Goal: Task Accomplishment & Management: Manage account settings

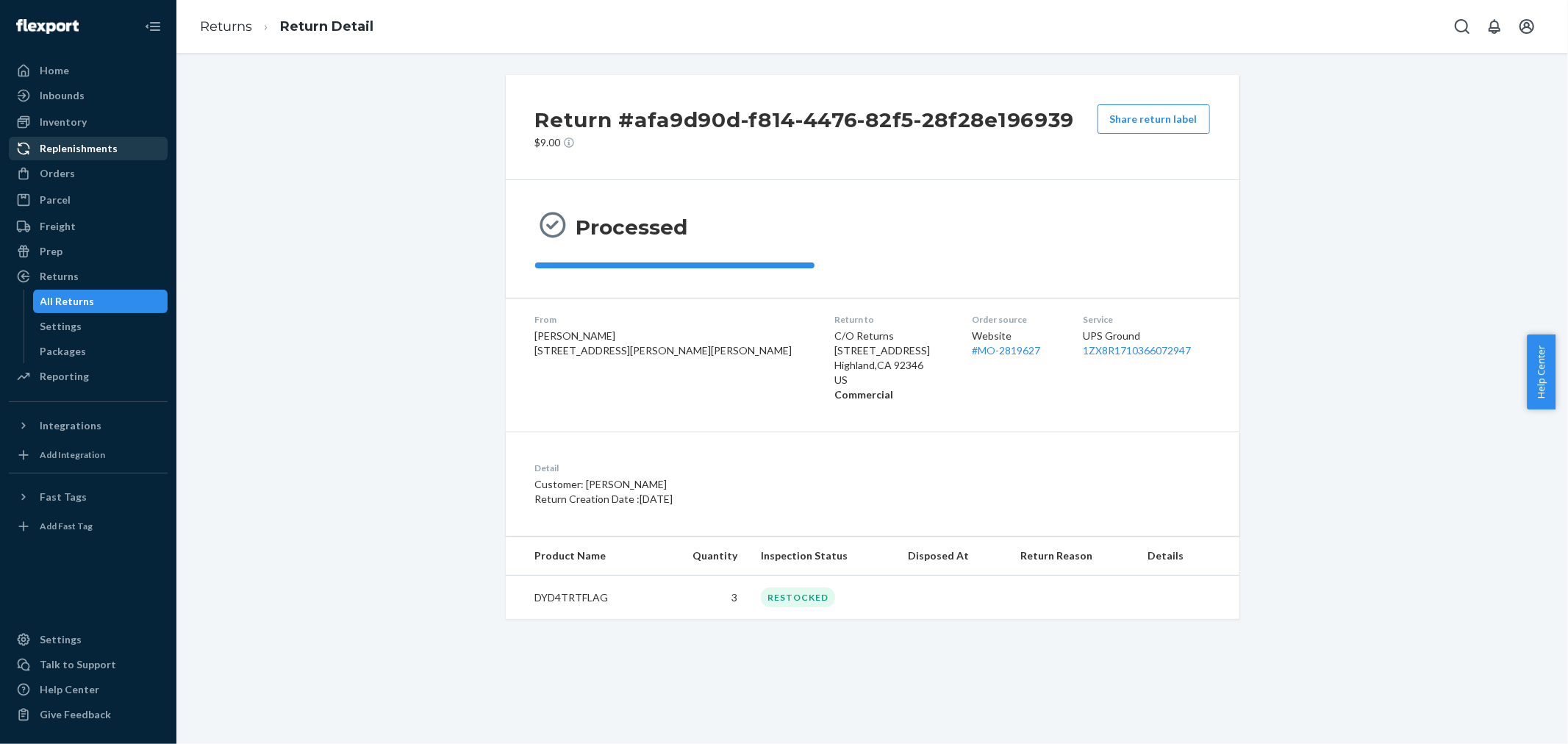
drag, startPoint x: 67, startPoint y: 172, endPoint x: 140, endPoint y: 140, distance: 79.7
click at [67, 172] on div "Orders" at bounding box center [57, 173] width 36 height 15
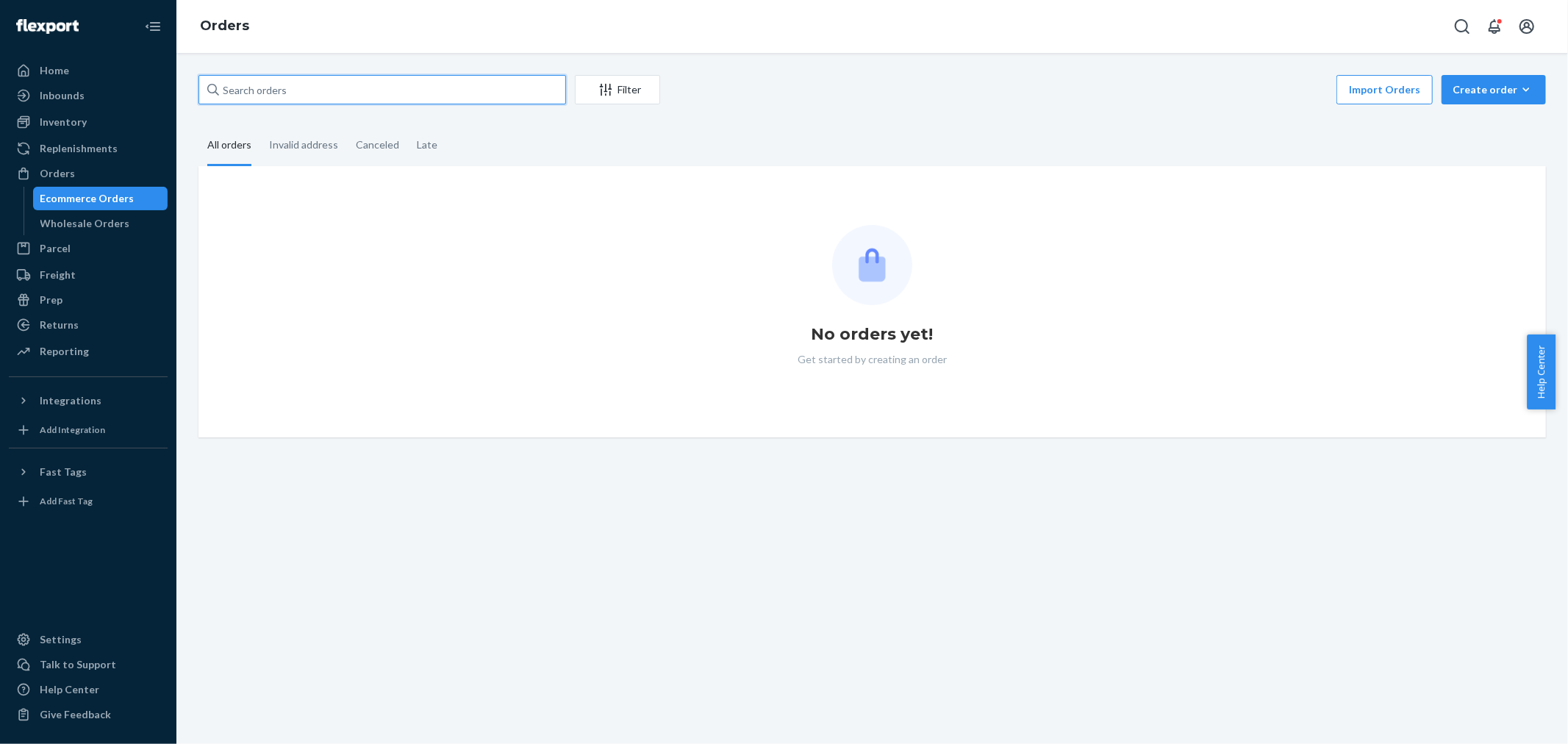
click at [315, 91] on input "text" at bounding box center [382, 90] width 368 height 29
paste input "[PERSON_NAME]"
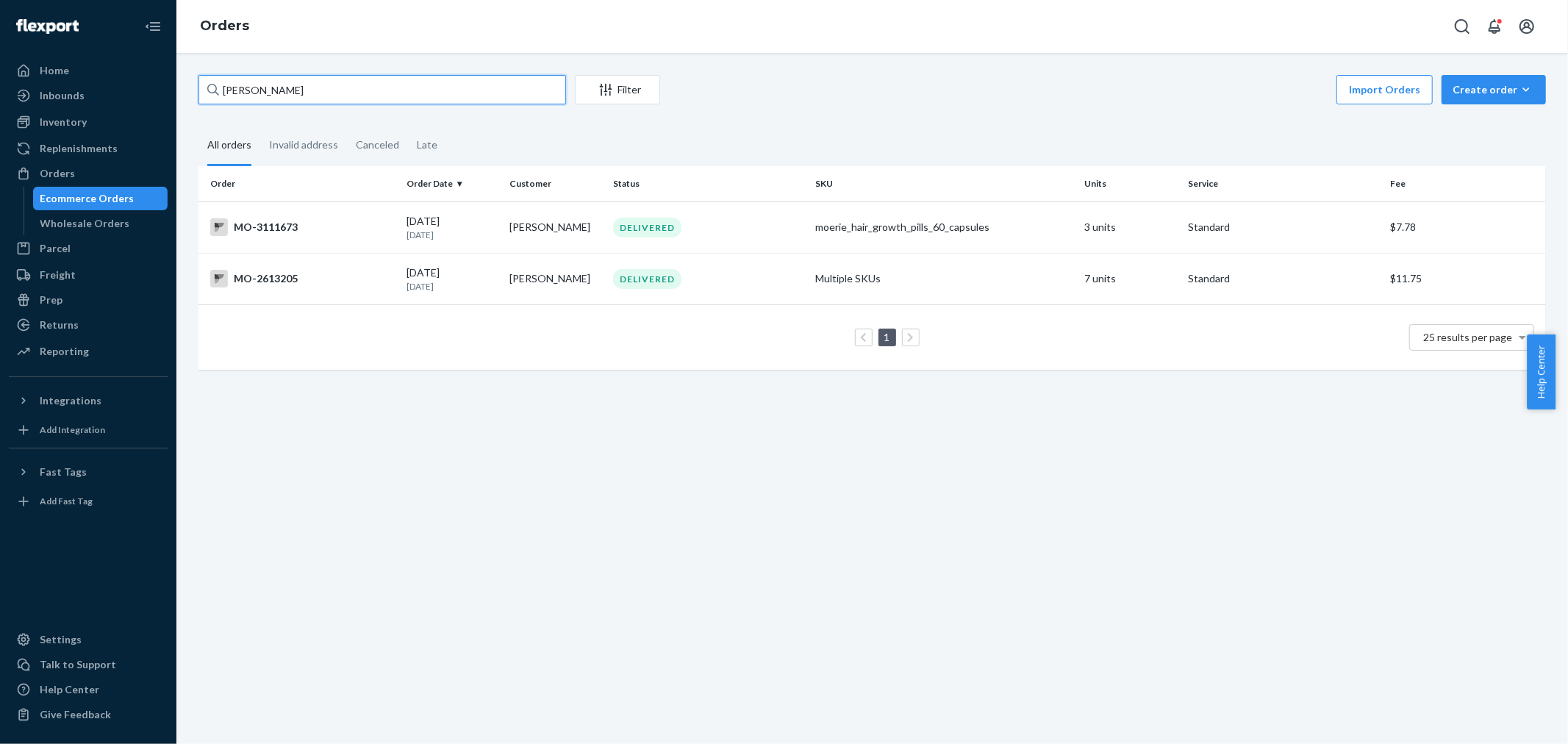
type input "[PERSON_NAME]"
click at [794, 224] on div "DELIVERED" at bounding box center [708, 227] width 196 height 20
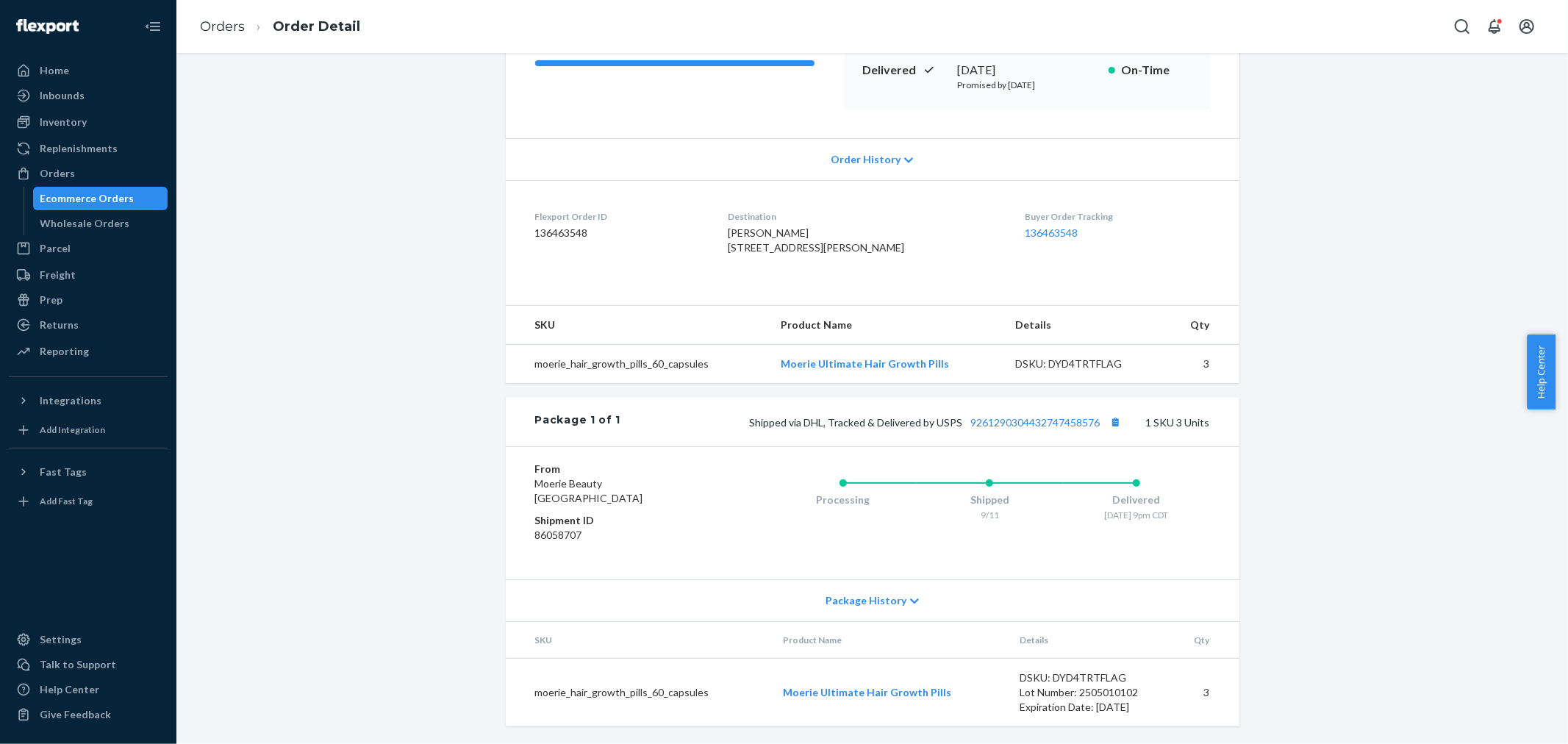
scroll to position [244, 0]
click at [1111, 432] on button "Copy tracking number" at bounding box center [1116, 422] width 19 height 19
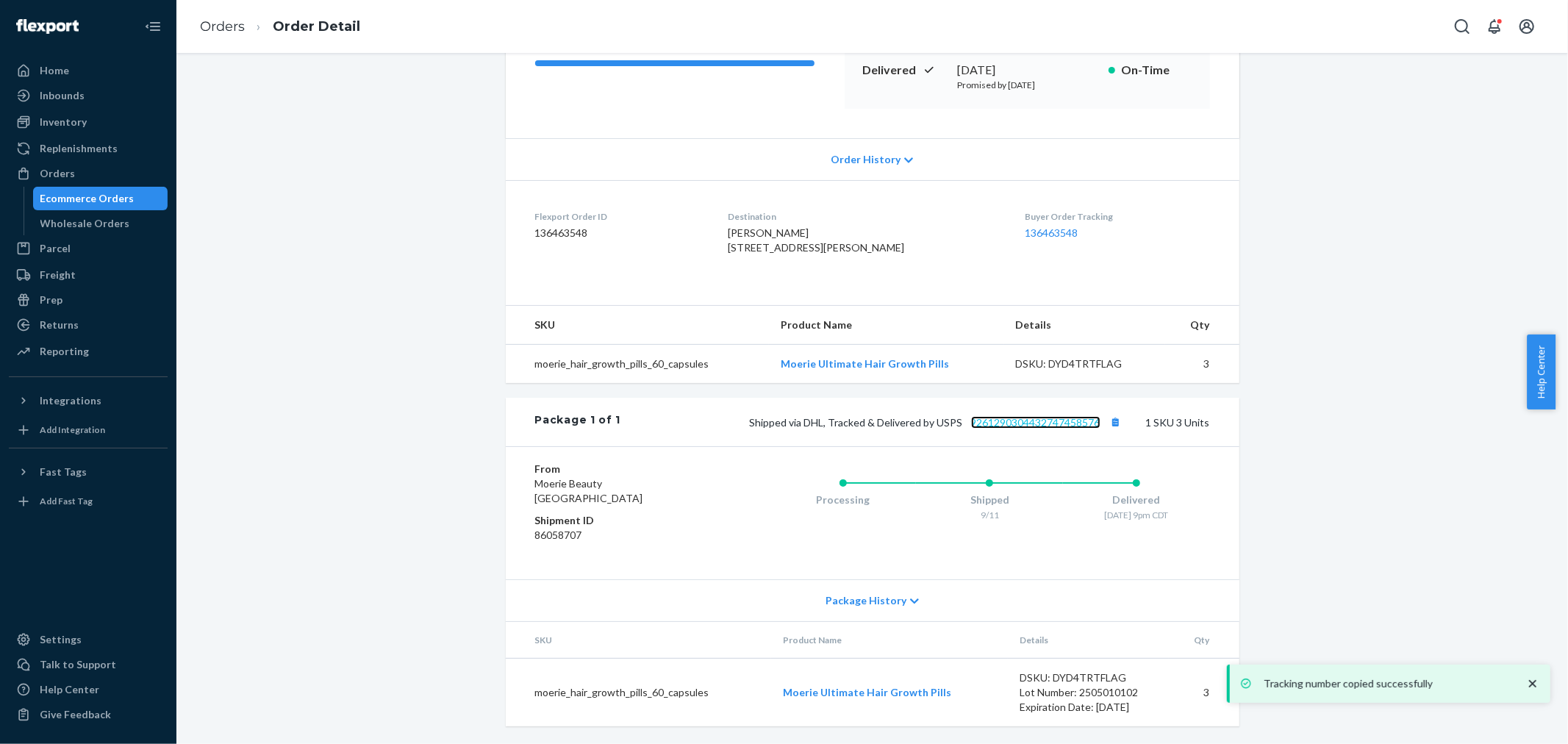
click at [1064, 428] on link "9261290304432747458576" at bounding box center [1036, 422] width 130 height 12
click at [112, 170] on div "Orders" at bounding box center [88, 173] width 156 height 20
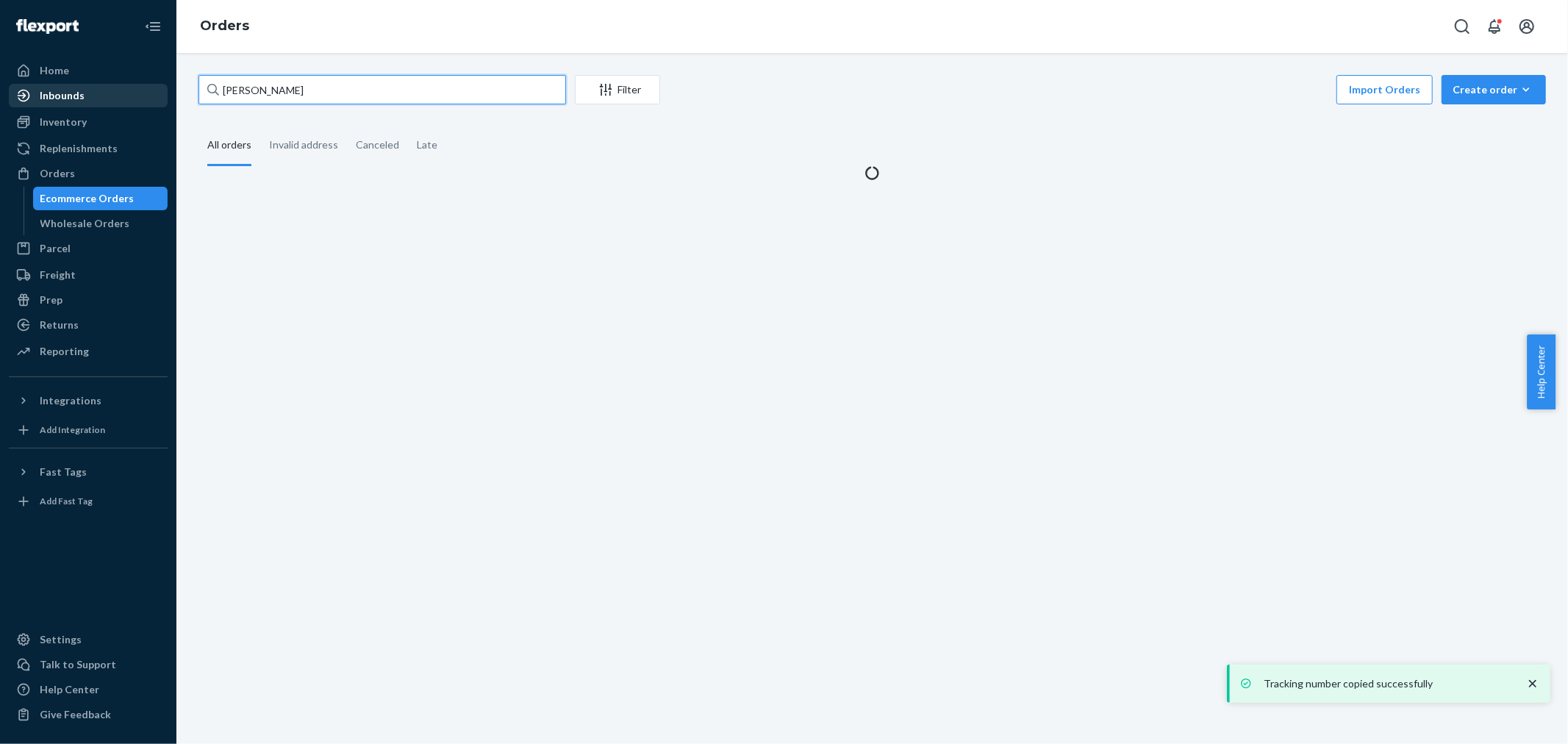
click at [111, 100] on div "Home Inbounds Shipping Plans Problems Inventory Products Branded Packaging Repl…" at bounding box center [784, 372] width 1568 height 744
paste input "[PERSON_NAME]"
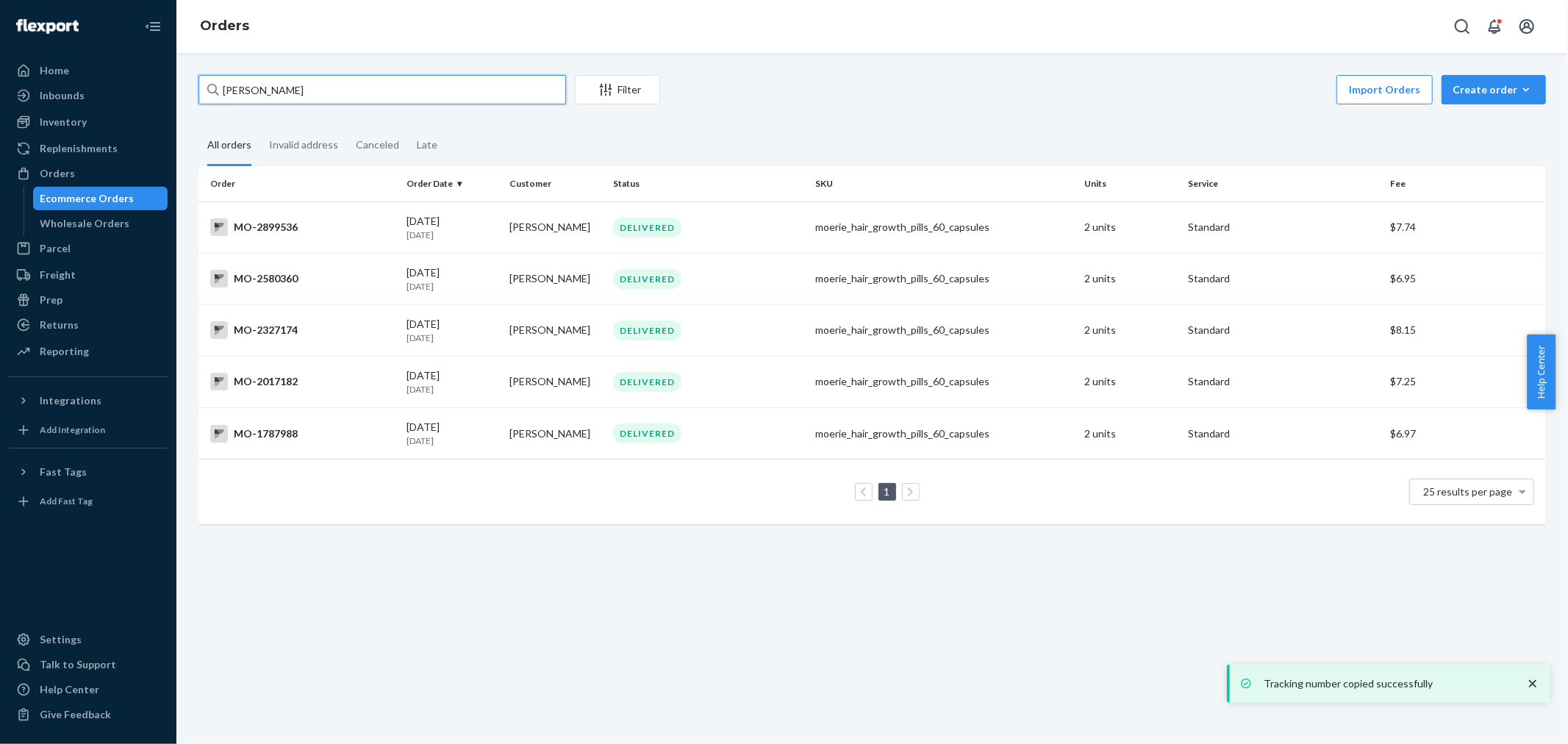
type input "[PERSON_NAME]"
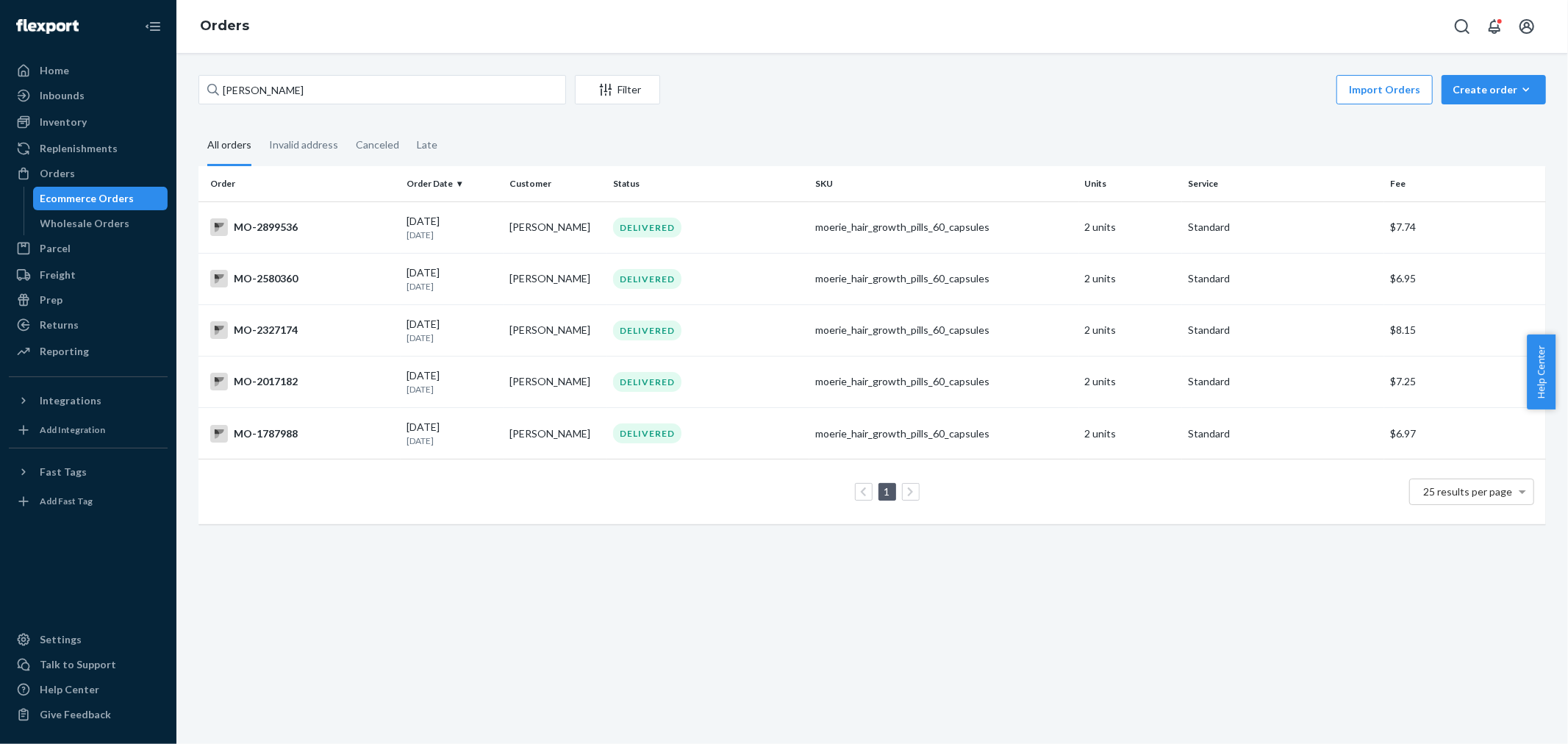
click at [902, 66] on div "[PERSON_NAME] Filter Import Orders Create order Ecommerce order Removal order A…" at bounding box center [872, 398] width 1392 height 691
click at [910, 83] on div "Import Orders Create order Ecommerce order Removal order" at bounding box center [1107, 91] width 877 height 33
click at [453, 223] on div "[DATE] [DATE]" at bounding box center [453, 227] width 92 height 28
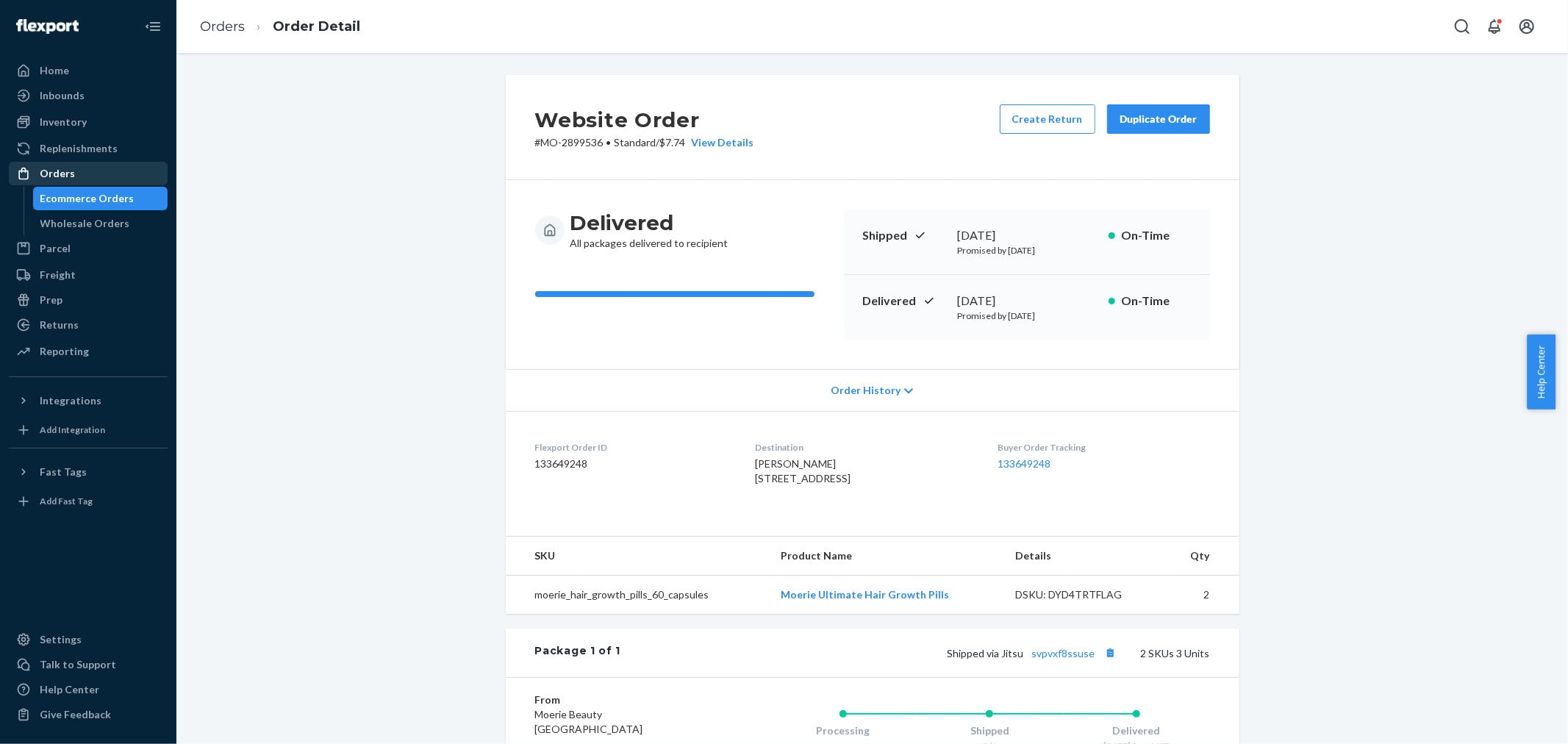
click at [47, 168] on div "Orders" at bounding box center [57, 173] width 36 height 15
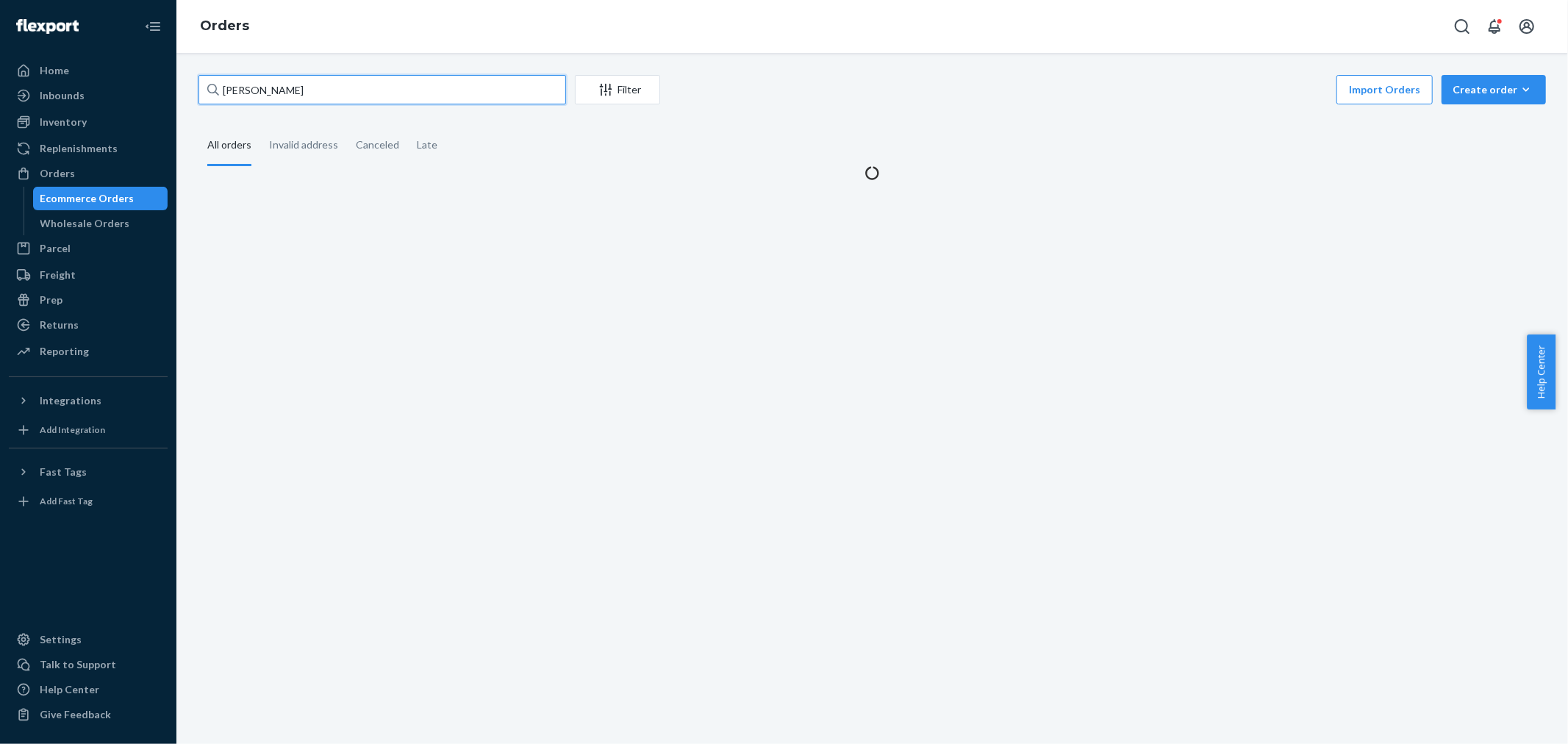
drag, startPoint x: 476, startPoint y: 81, endPoint x: 172, endPoint y: 83, distance: 304.0
click at [131, 92] on div "Home Inbounds Shipping Plans Problems Inventory Products Branded Packaging Repl…" at bounding box center [784, 372] width 1568 height 744
paste input "3095503"
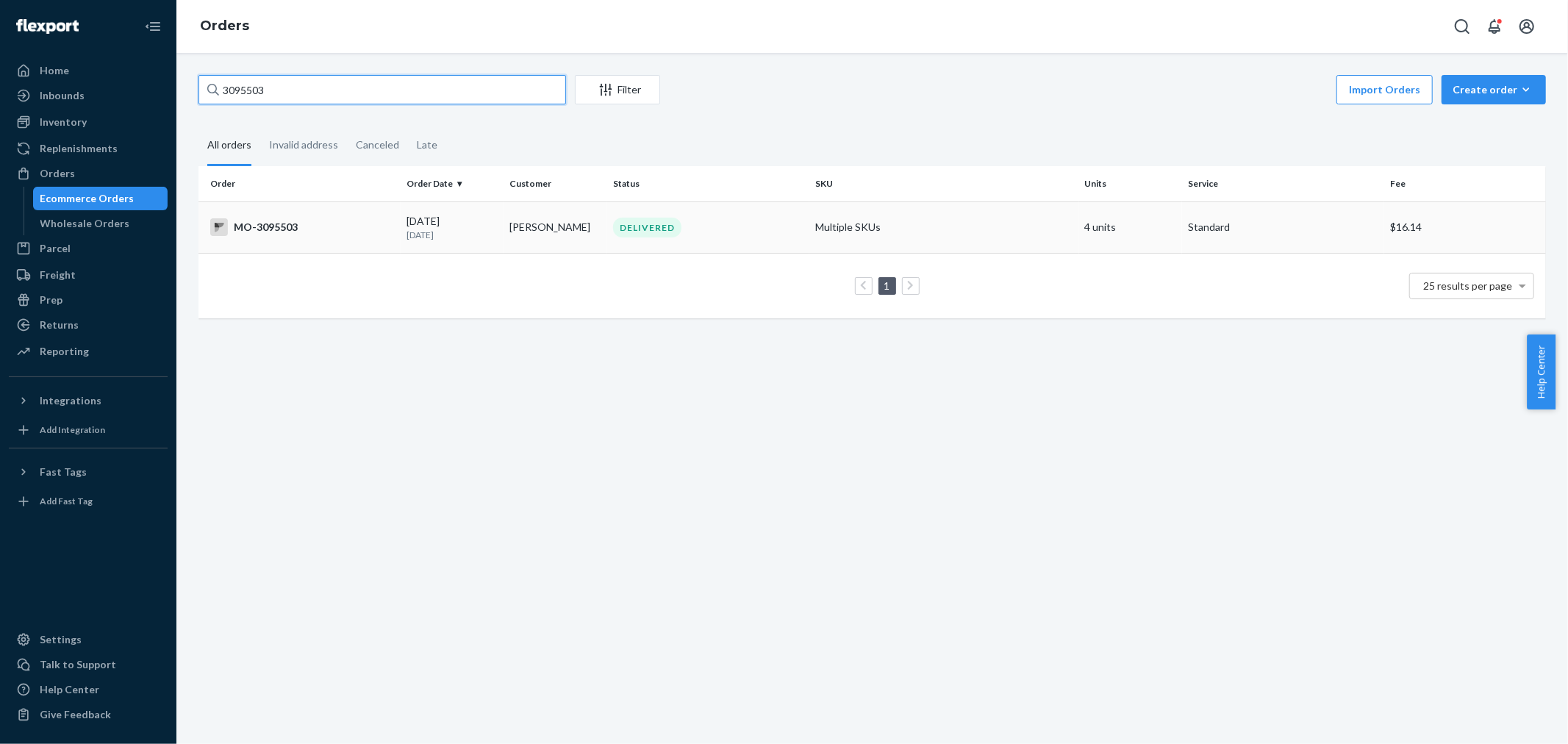
type input "3095503"
click at [685, 239] on td "DELIVERED" at bounding box center [708, 227] width 202 height 52
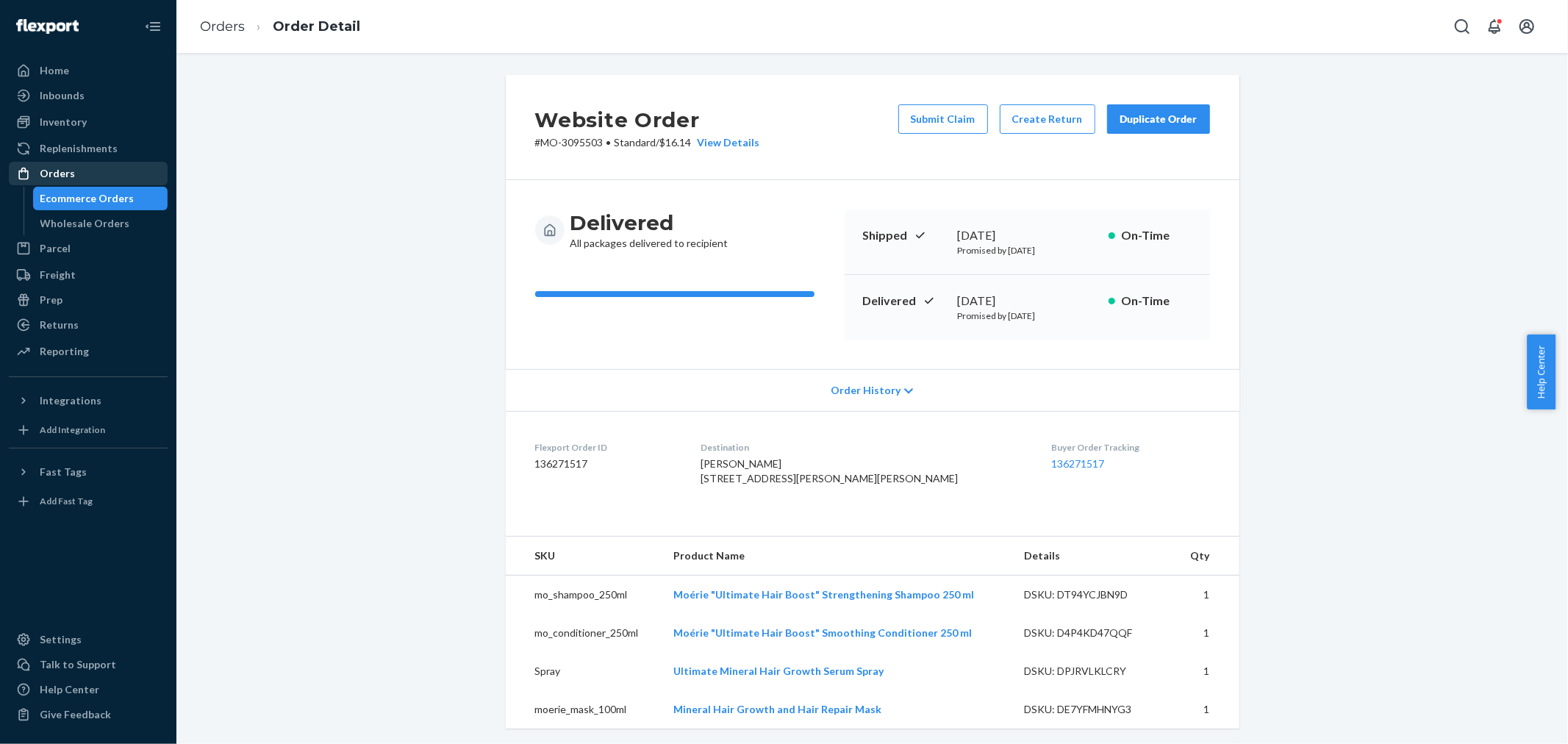
click at [61, 174] on div "Orders" at bounding box center [57, 173] width 36 height 15
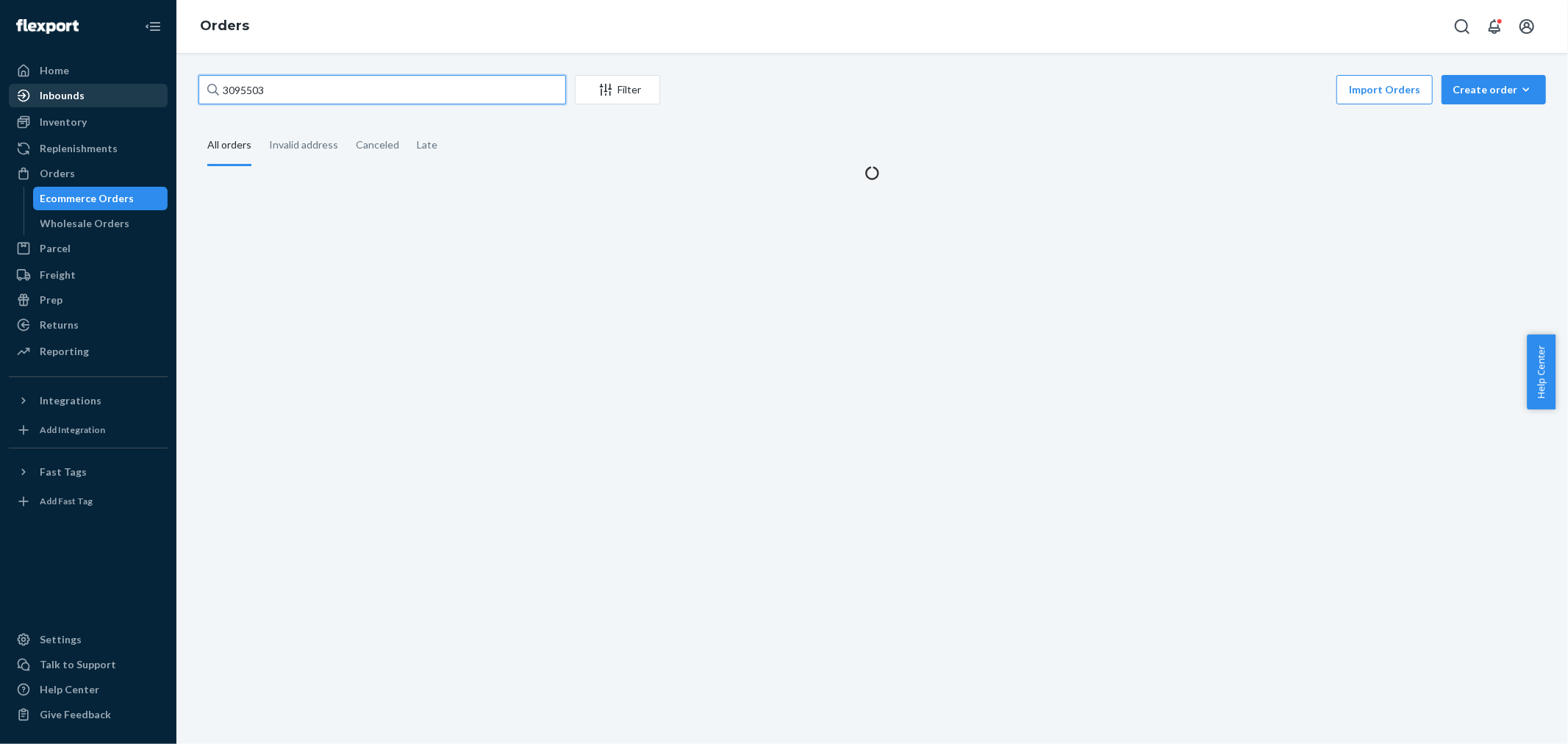
click at [98, 104] on div "Home Inbounds Shipping Plans Problems Inventory Products Branded Packaging Repl…" at bounding box center [784, 372] width 1568 height 744
paste input "3110705"
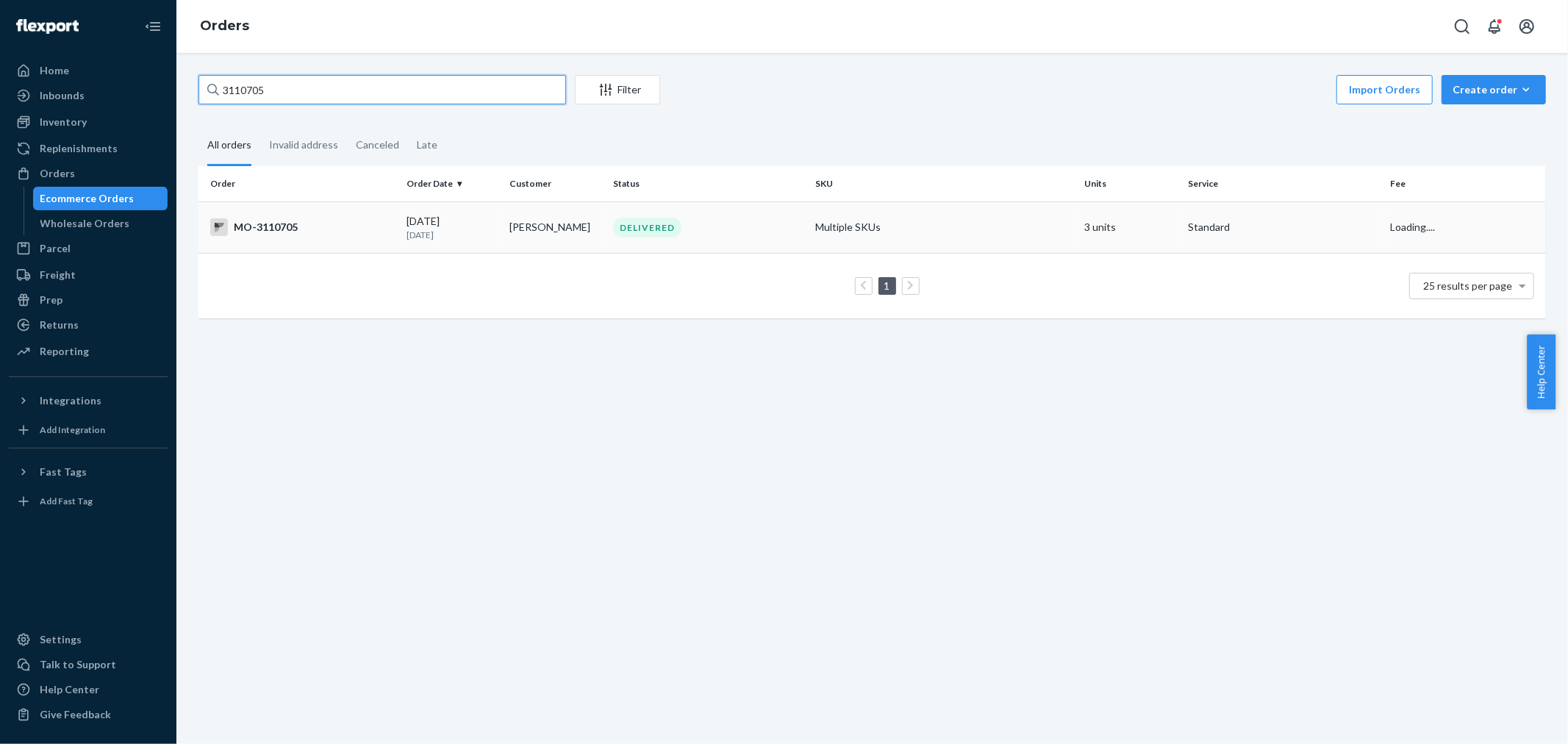
type input "3110705"
click at [660, 230] on div "DELIVERED" at bounding box center [647, 227] width 68 height 20
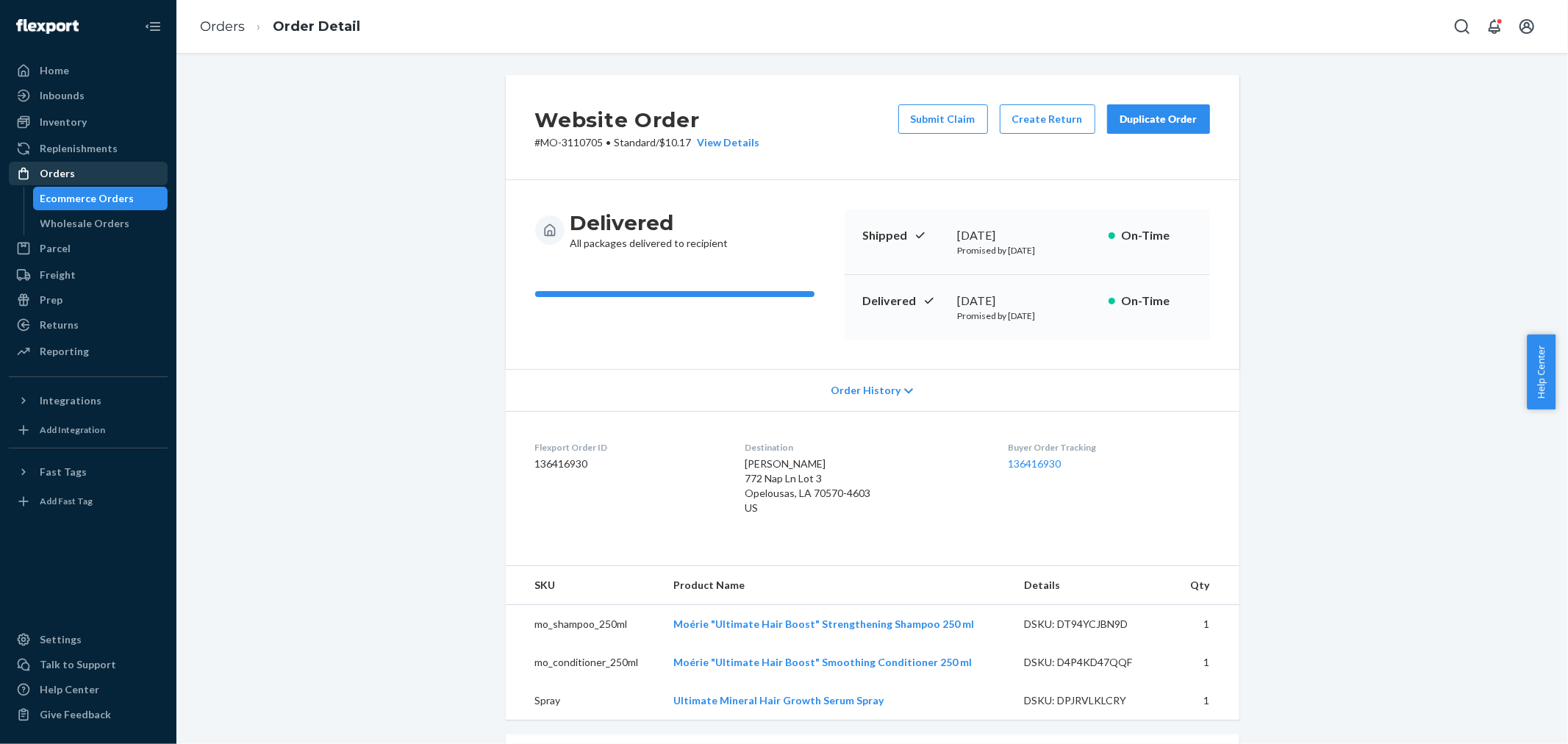
click at [69, 174] on div "Orders" at bounding box center [57, 173] width 36 height 15
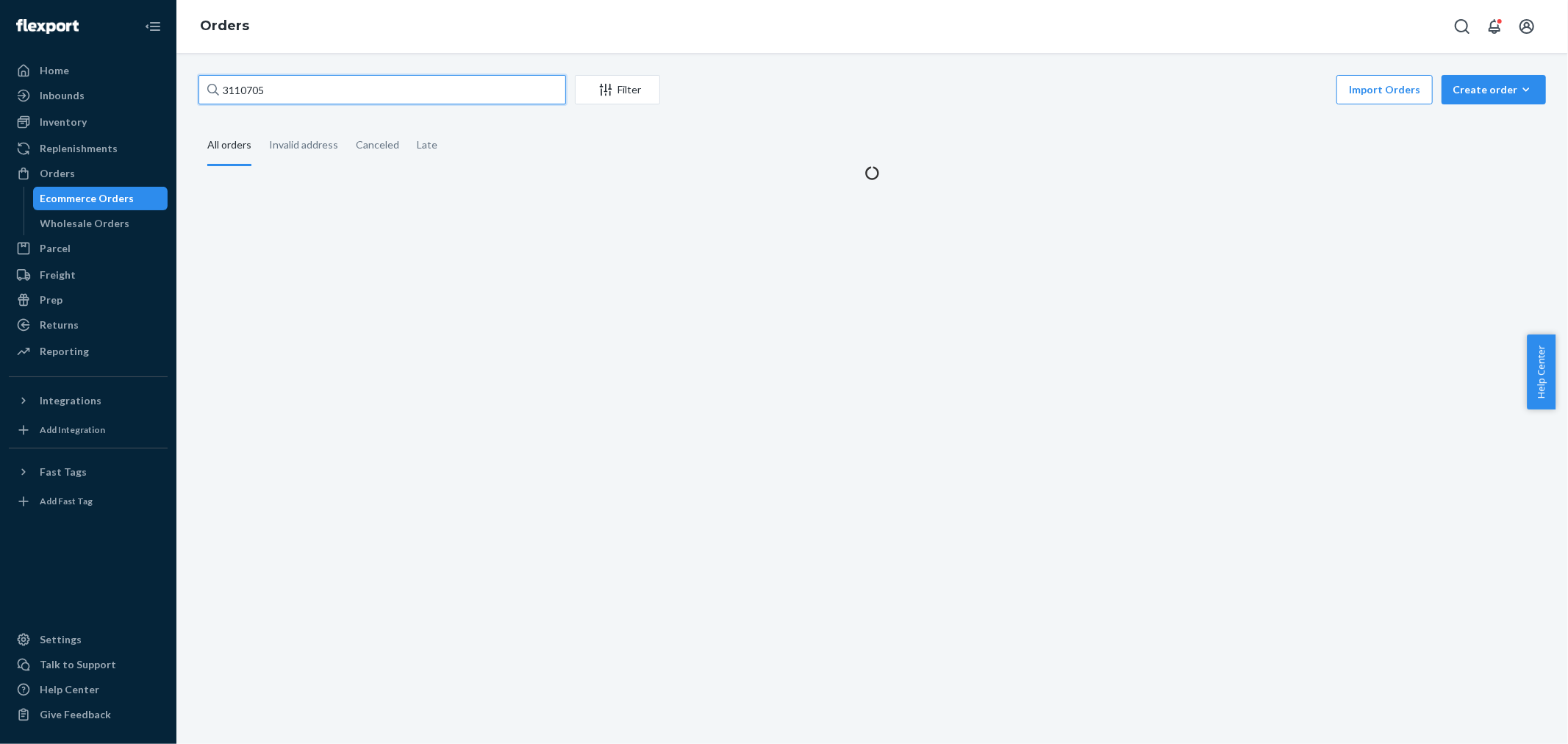
drag, startPoint x: 361, startPoint y: 104, endPoint x: 231, endPoint y: 89, distance: 130.9
click at [248, 98] on input "3110705" at bounding box center [382, 90] width 368 height 29
paste input "3153069"
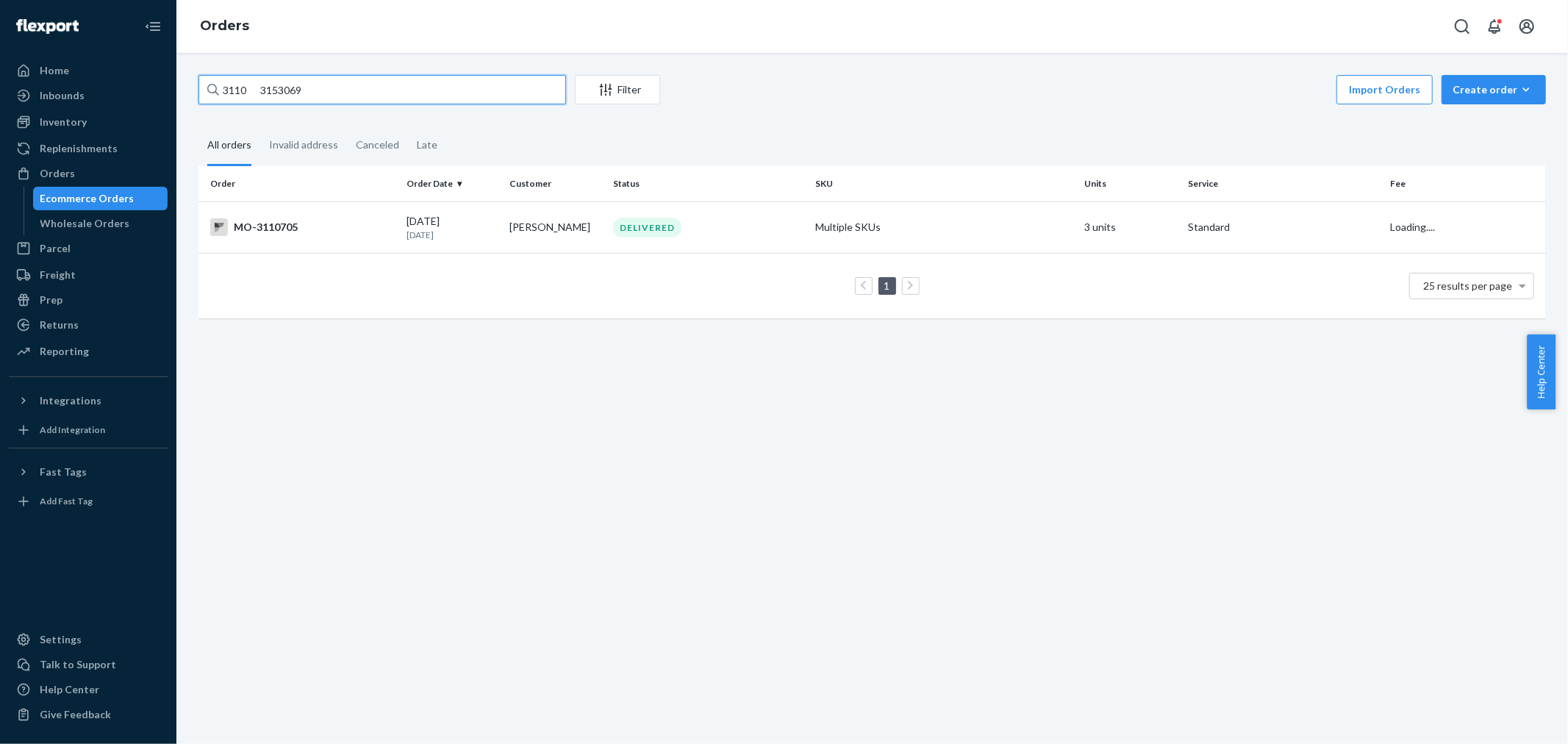
paste input "text"
type input "3153069"
click at [610, 221] on div "IN TRANSIT" at bounding box center [708, 227] width 196 height 20
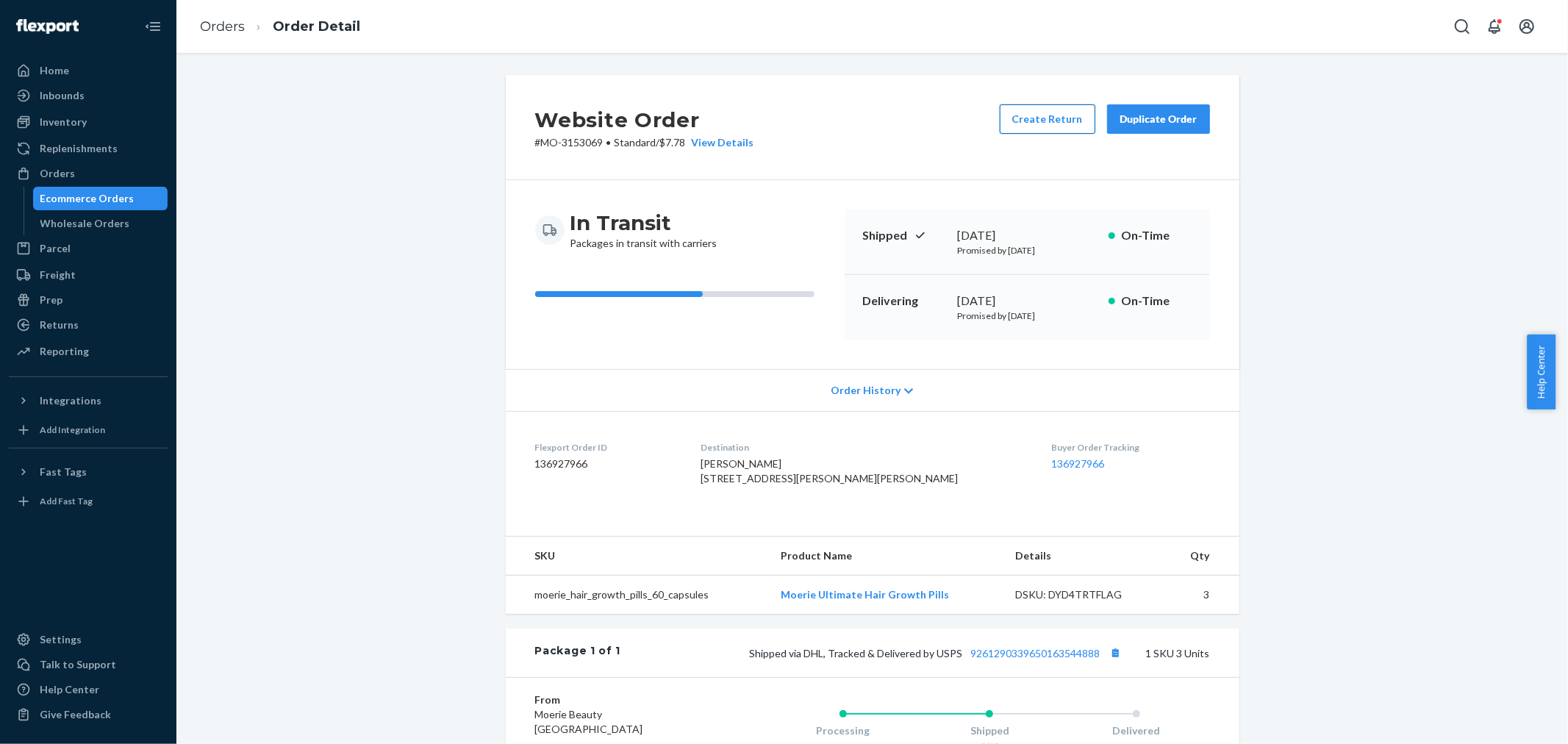
click at [1047, 119] on button "Create Return" at bounding box center [1047, 119] width 96 height 29
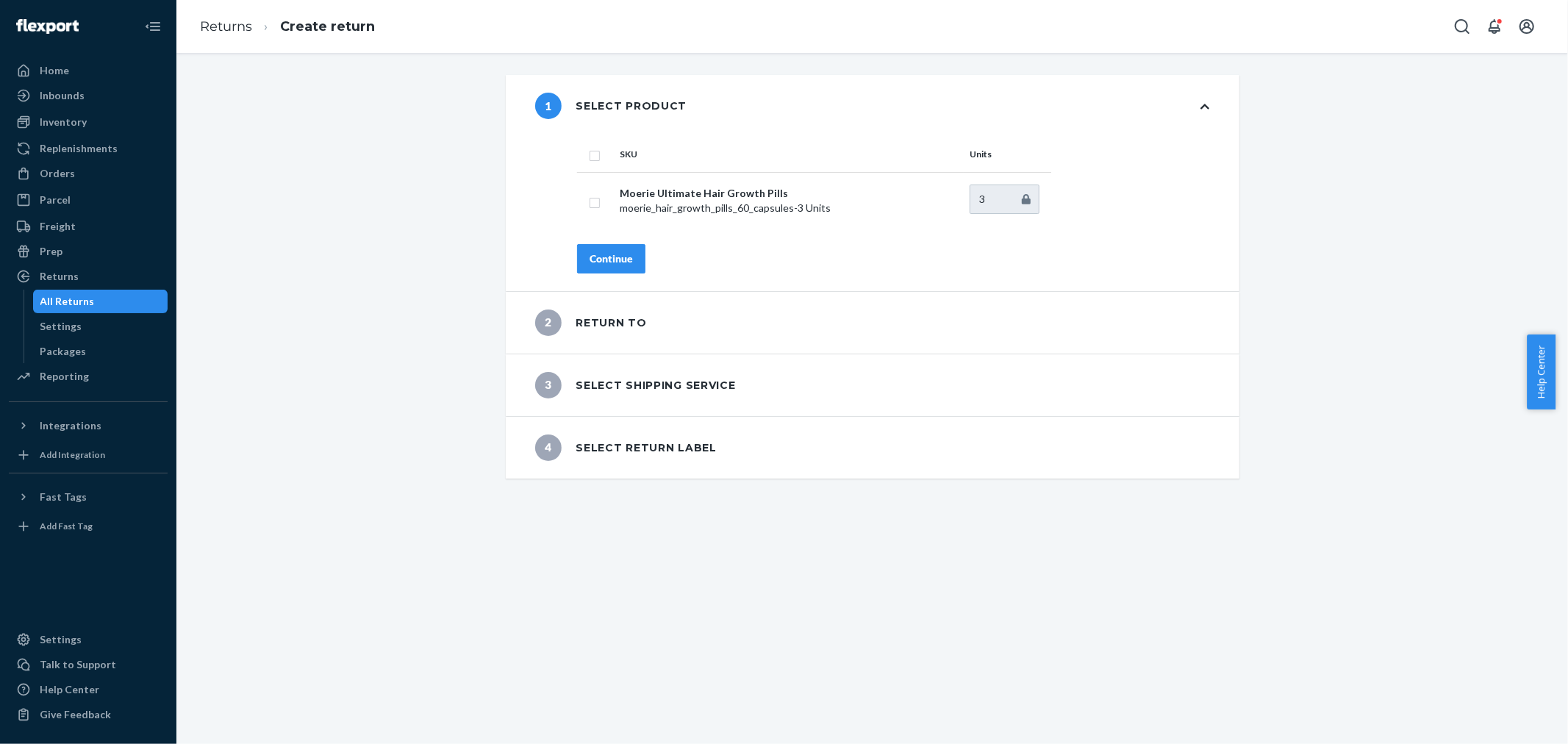
click at [590, 163] on th at bounding box center [595, 155] width 36 height 36
click at [589, 159] on input "checkbox" at bounding box center [594, 154] width 12 height 15
checkbox input "true"
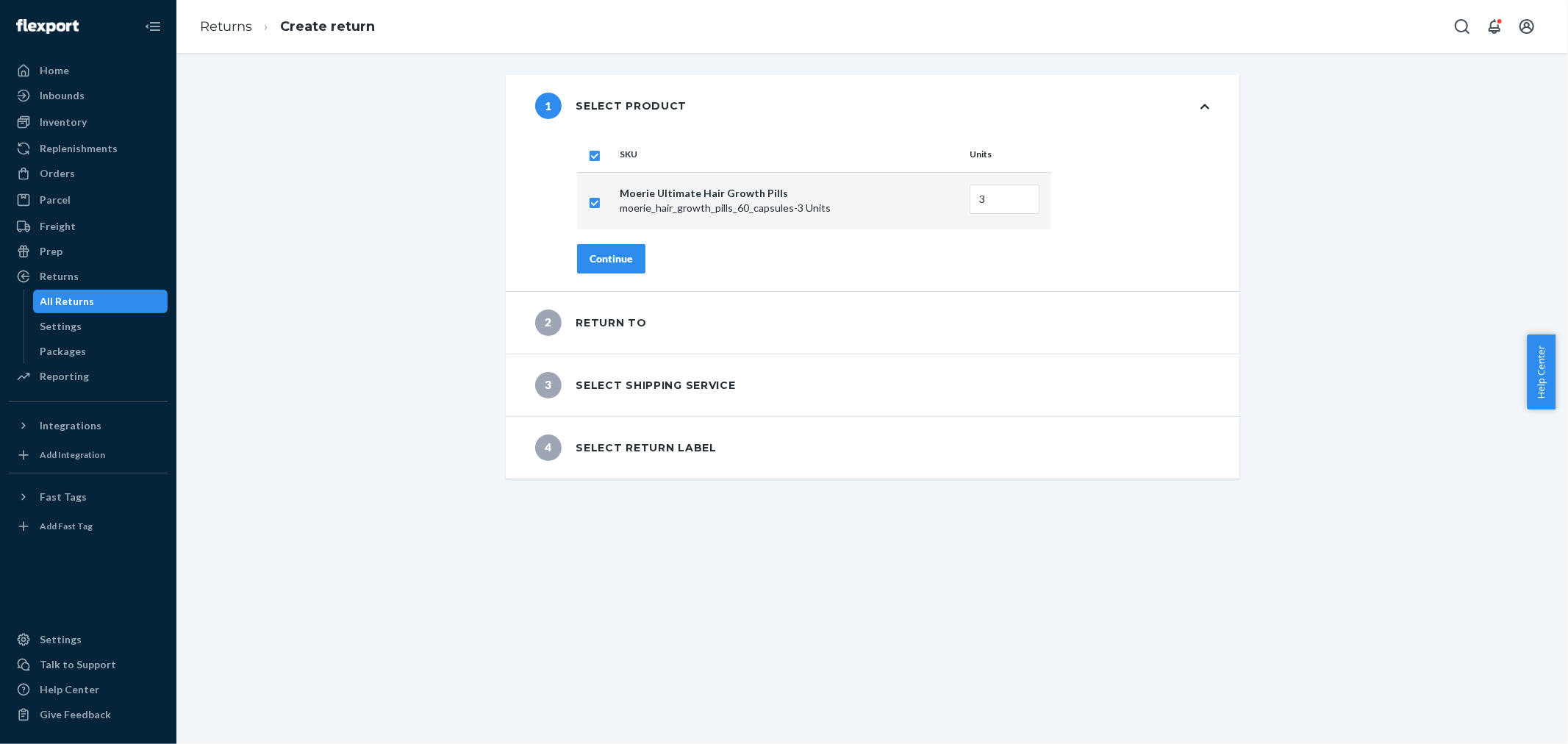
click at [597, 260] on div "Continue" at bounding box center [611, 259] width 44 height 15
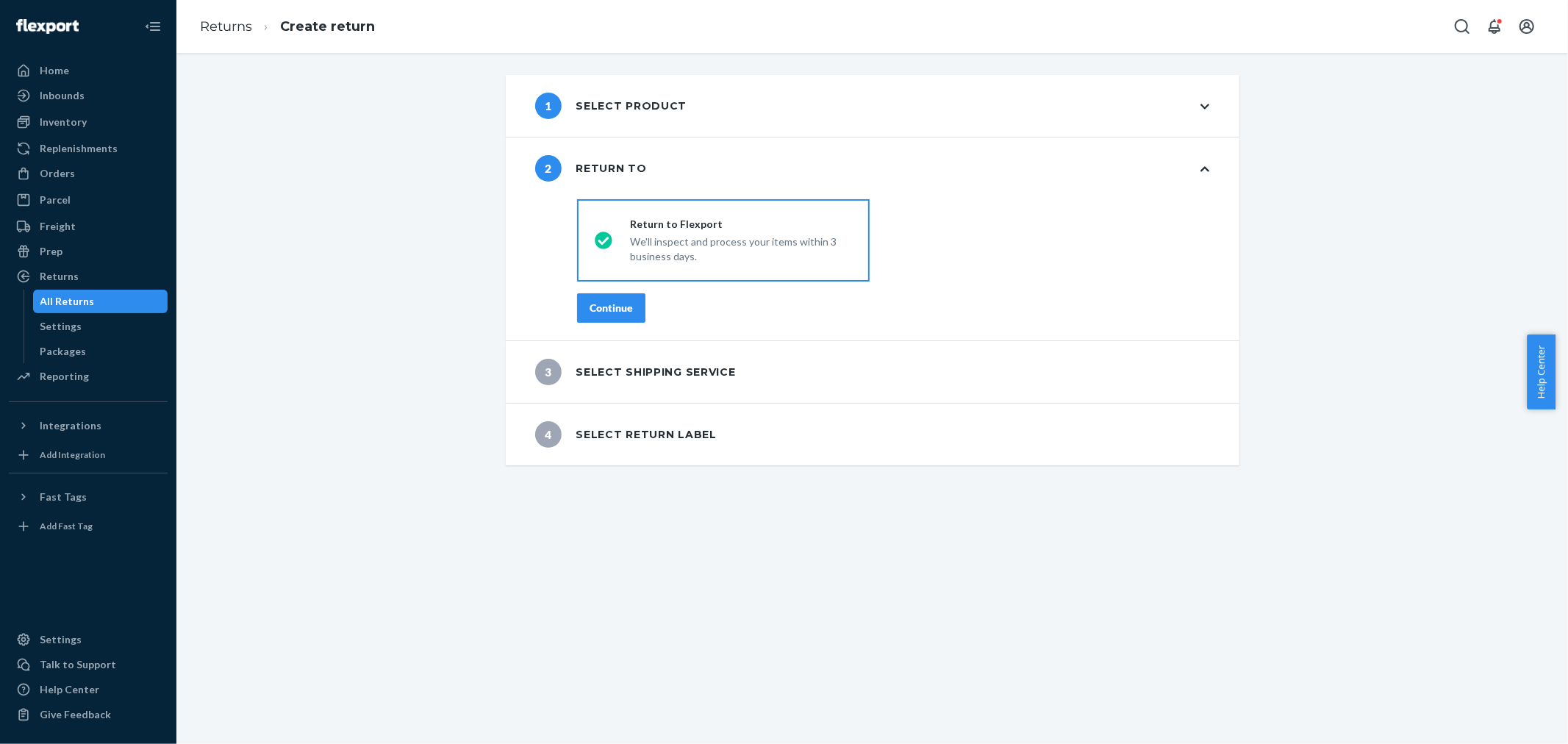
click at [590, 308] on div "Continue" at bounding box center [611, 308] width 44 height 15
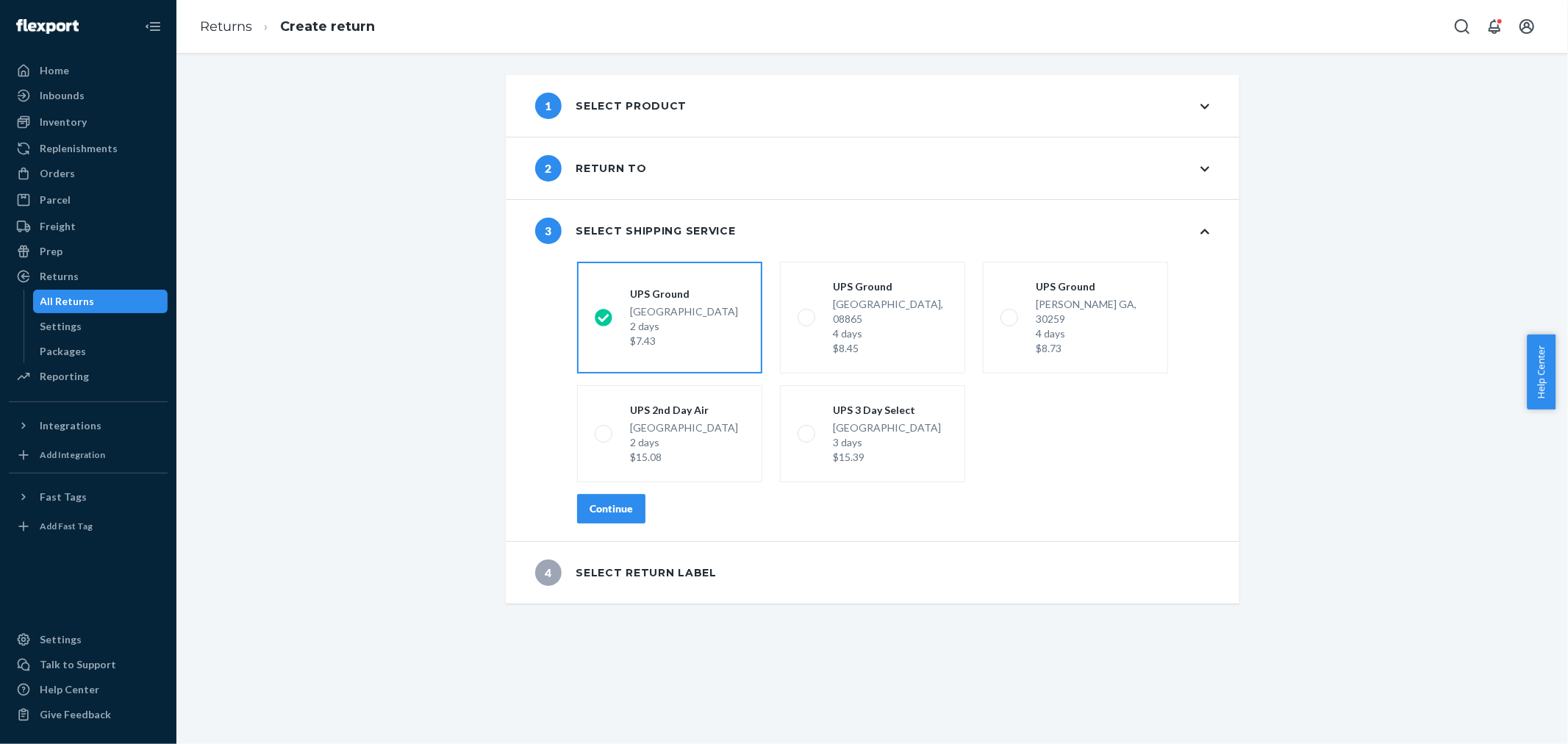
click at [613, 501] on div "Continue" at bounding box center [611, 508] width 44 height 15
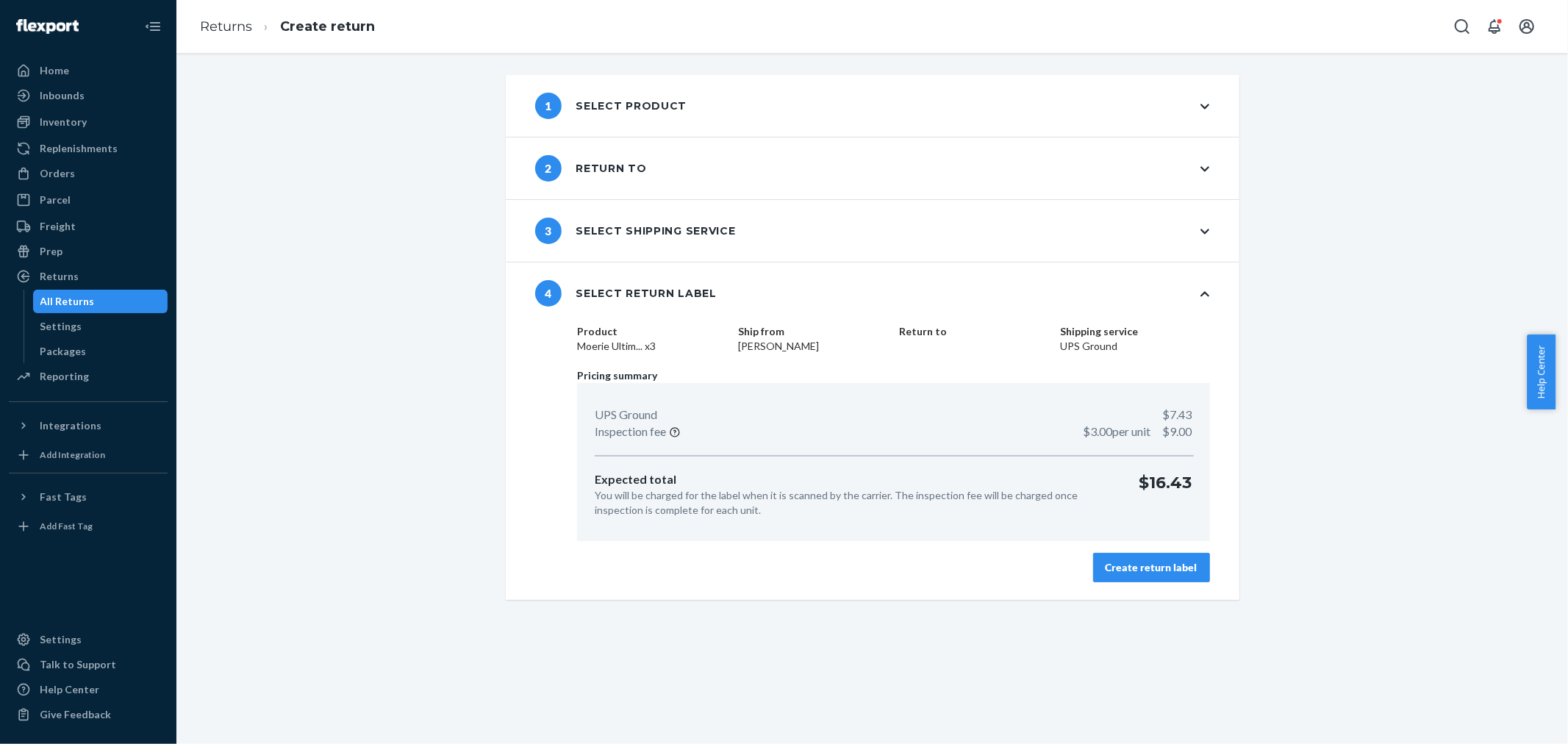
click at [1115, 569] on div "Create return label" at bounding box center [1152, 568] width 92 height 15
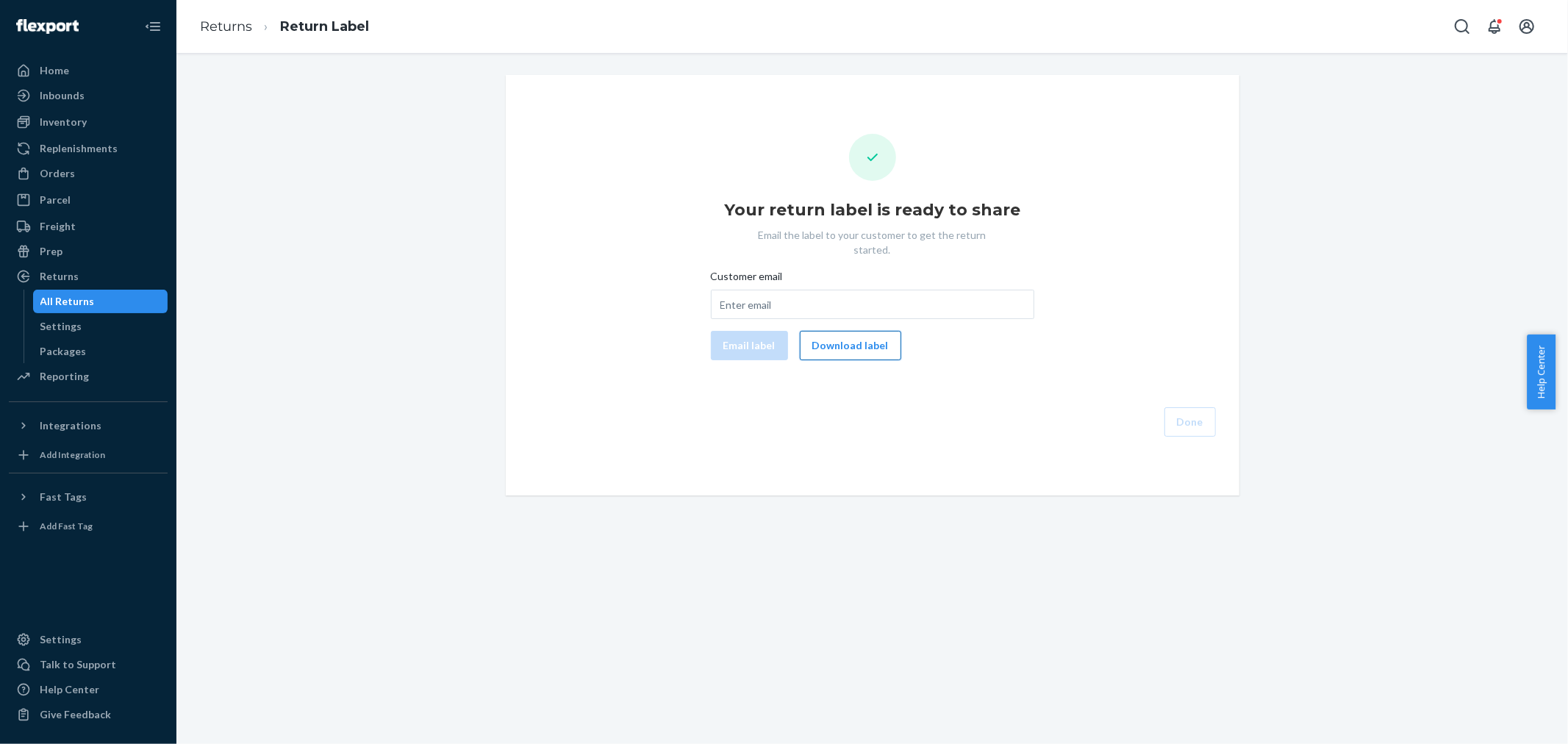
click at [840, 331] on button "Download label" at bounding box center [850, 346] width 101 height 29
click at [78, 175] on div "Orders" at bounding box center [88, 173] width 156 height 20
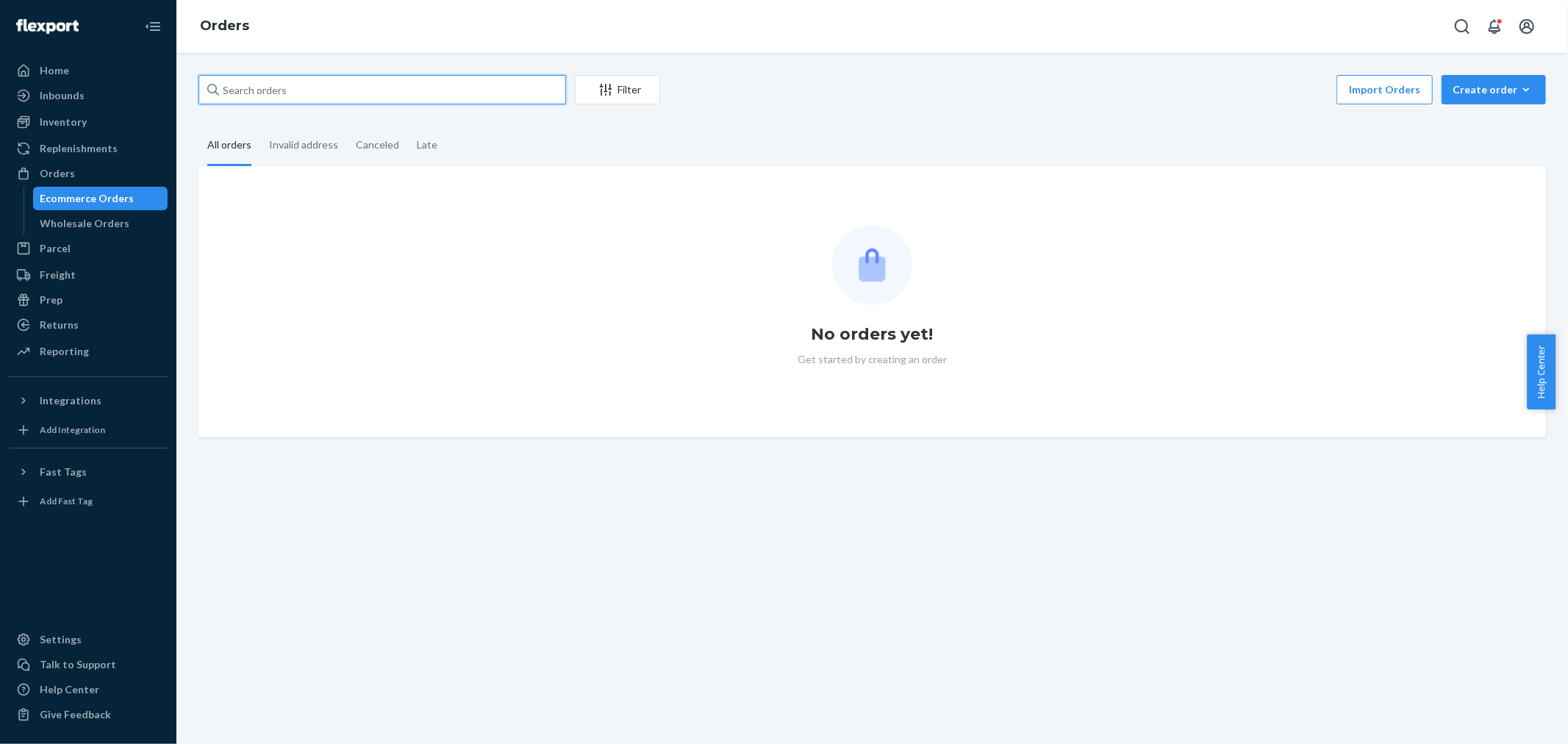
click at [351, 91] on input "text" at bounding box center [382, 90] width 368 height 29
paste input "Courtney Smith"
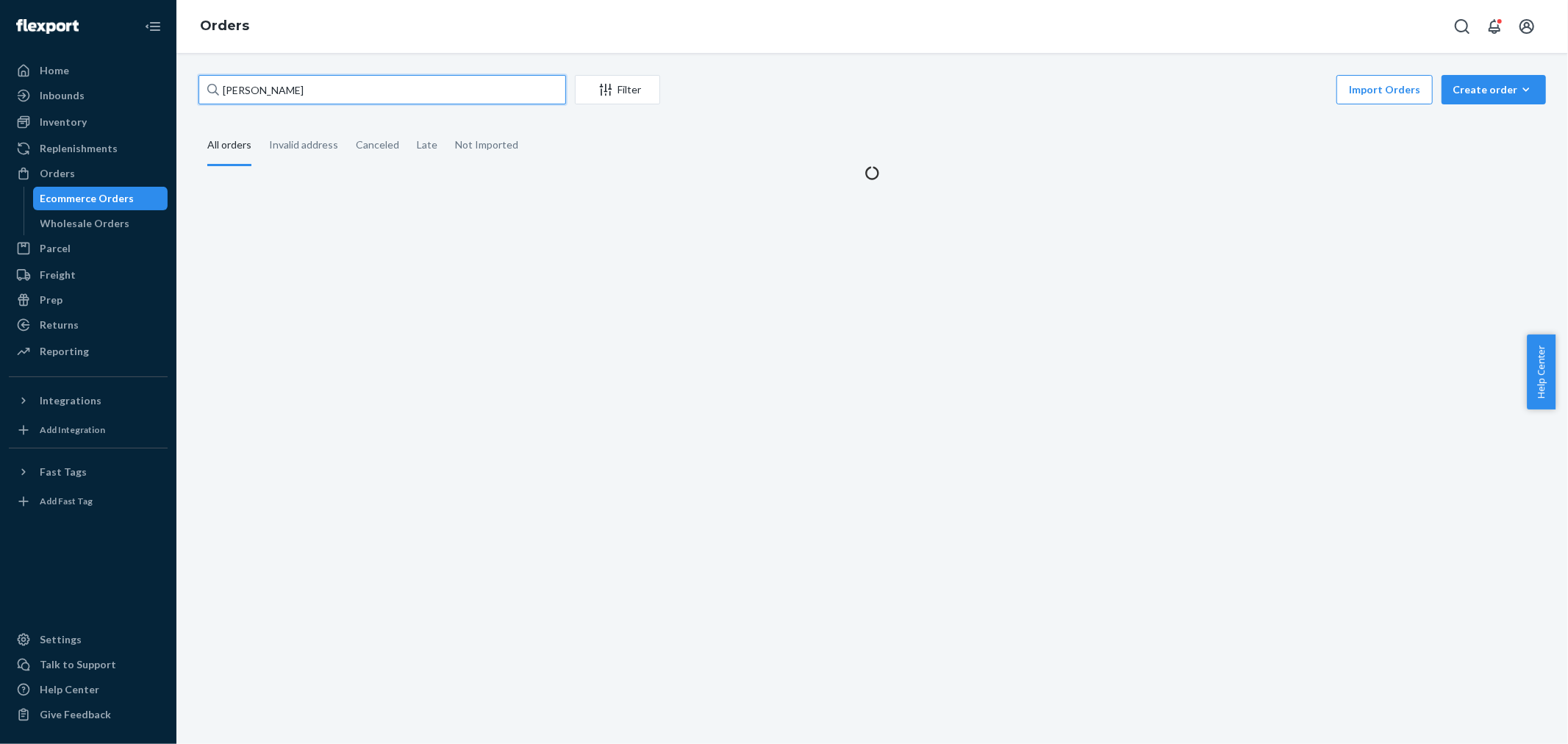
type input "Courtney Smith"
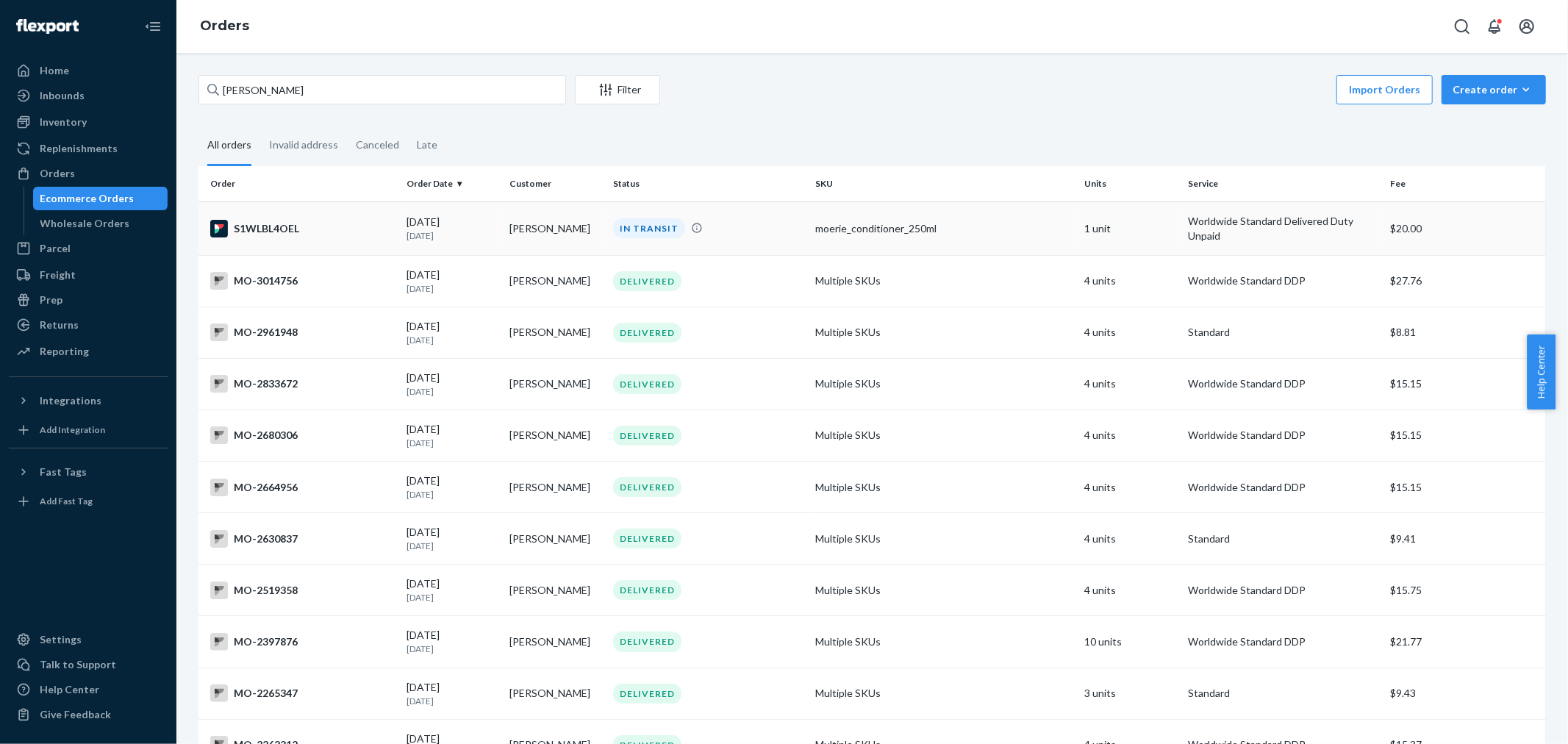
click at [613, 216] on td "IN TRANSIT" at bounding box center [708, 228] width 202 height 53
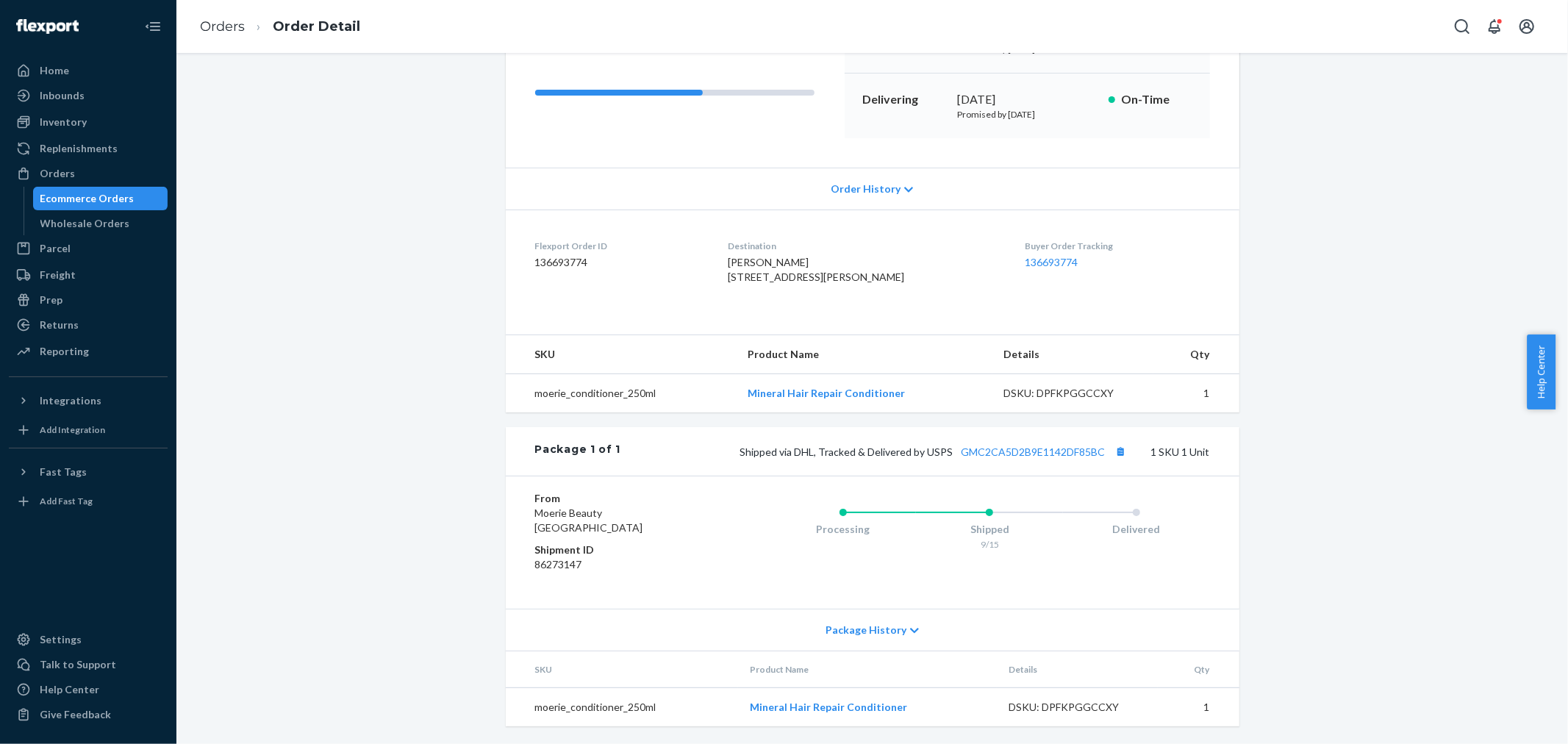
scroll to position [231, 0]
click at [1117, 452] on button "Copy tracking number" at bounding box center [1121, 452] width 19 height 19
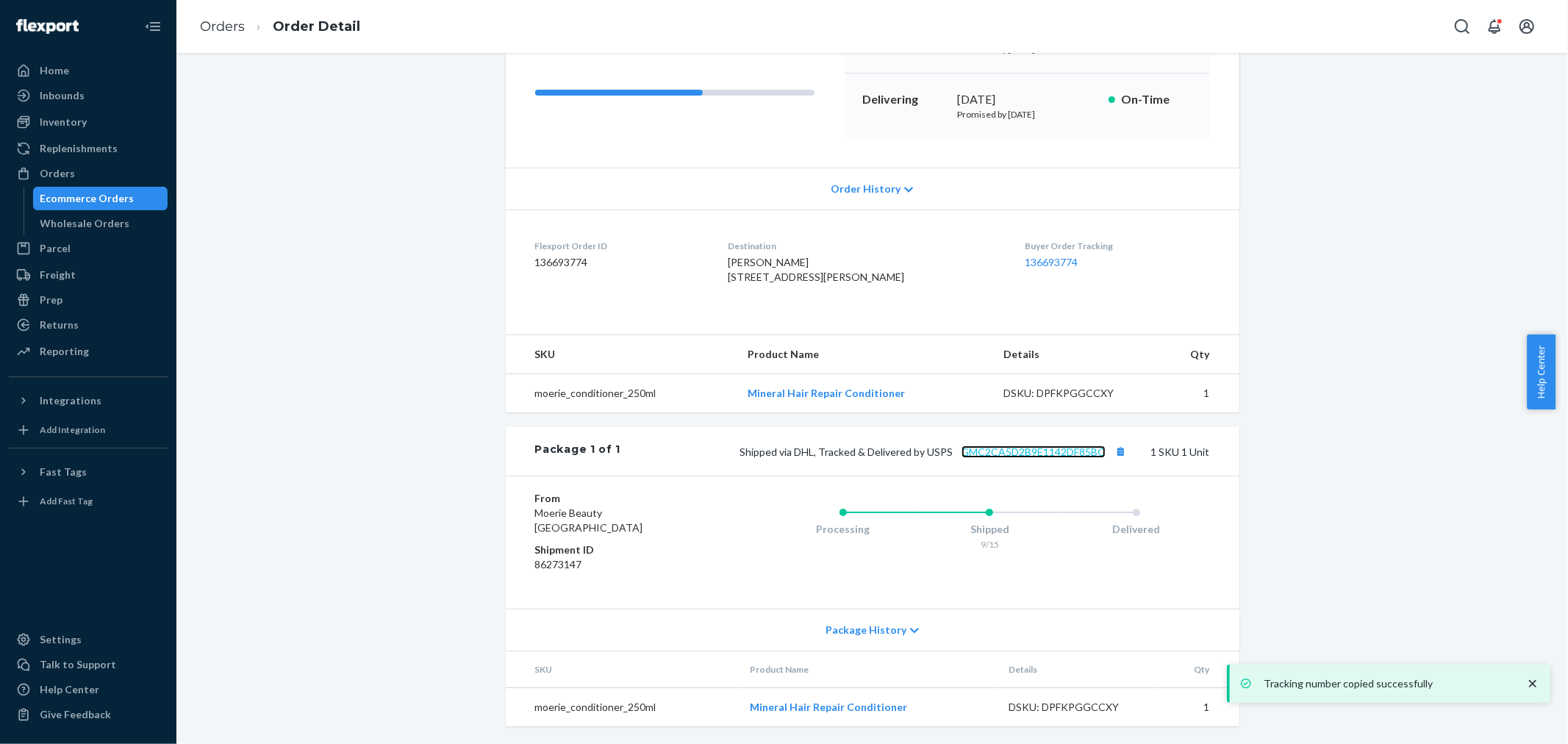
click at [1010, 452] on link "GMC2CA5D2B9E1142DF85BC" at bounding box center [1034, 451] width 144 height 12
